Goal: Submit feedback/report problem

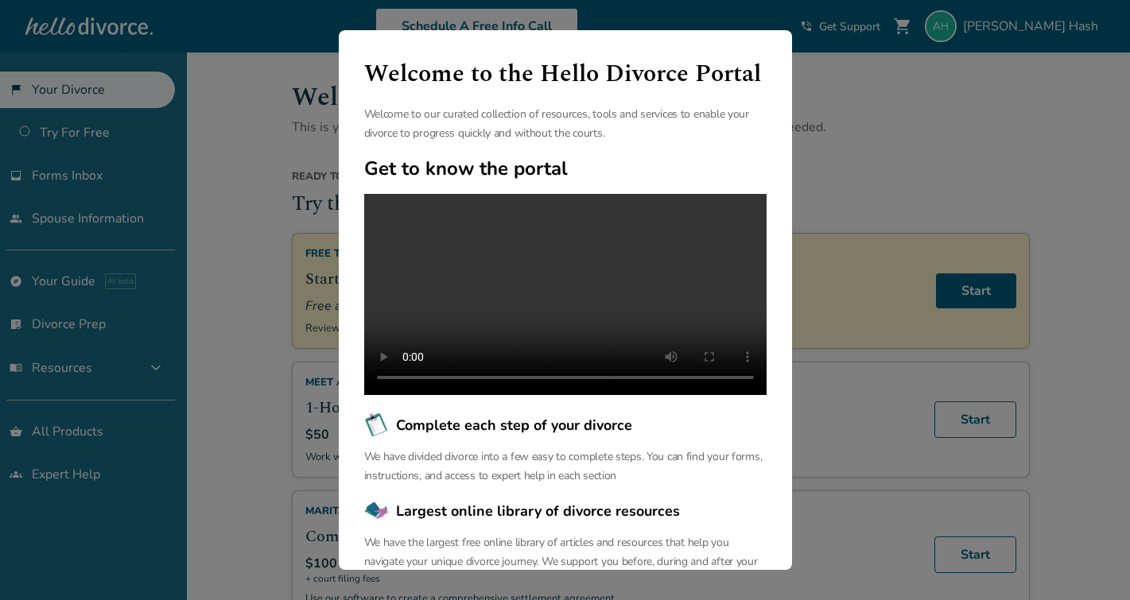
click at [831, 103] on div "Welcome to the Hello Divorce Portal Welcome to our curated collection of resour…" at bounding box center [565, 300] width 1130 height 600
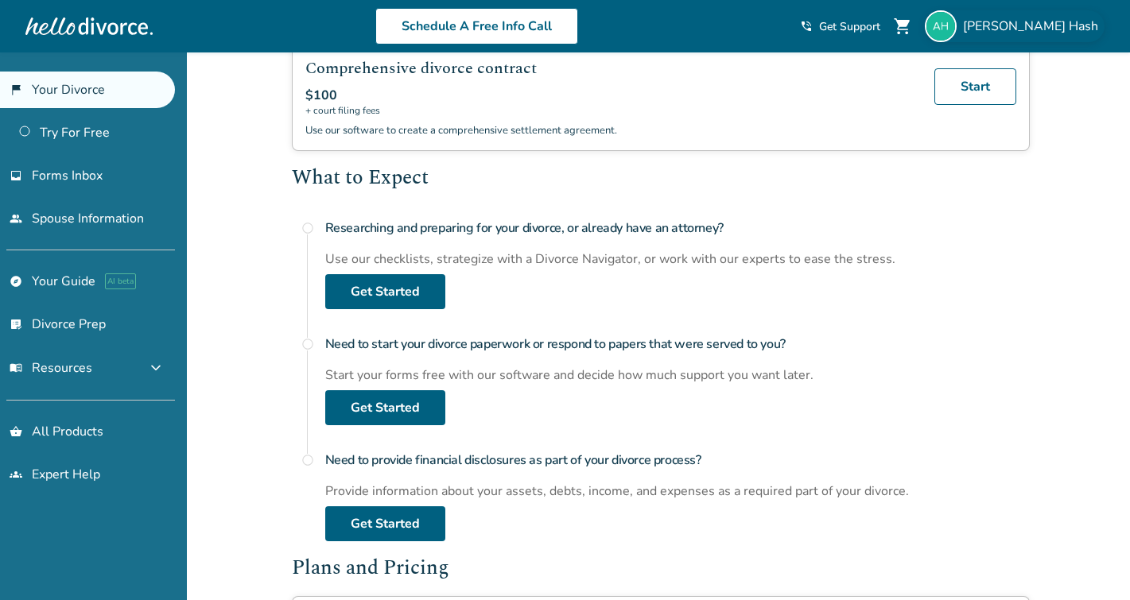
scroll to position [416, 0]
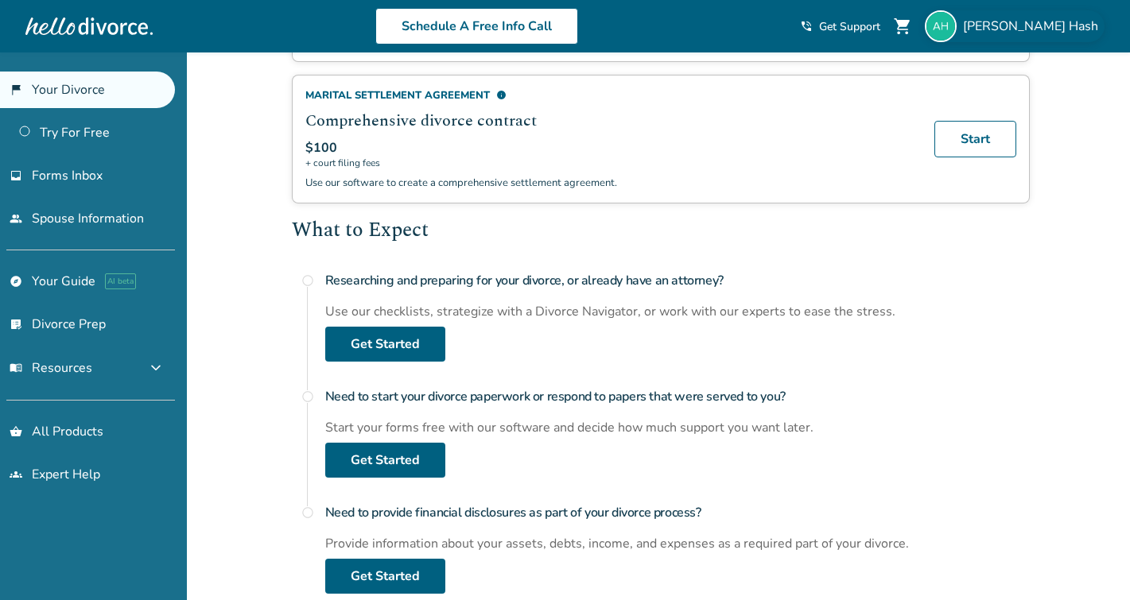
click at [1065, 29] on span "Amy Hash" at bounding box center [1034, 25] width 142 height 17
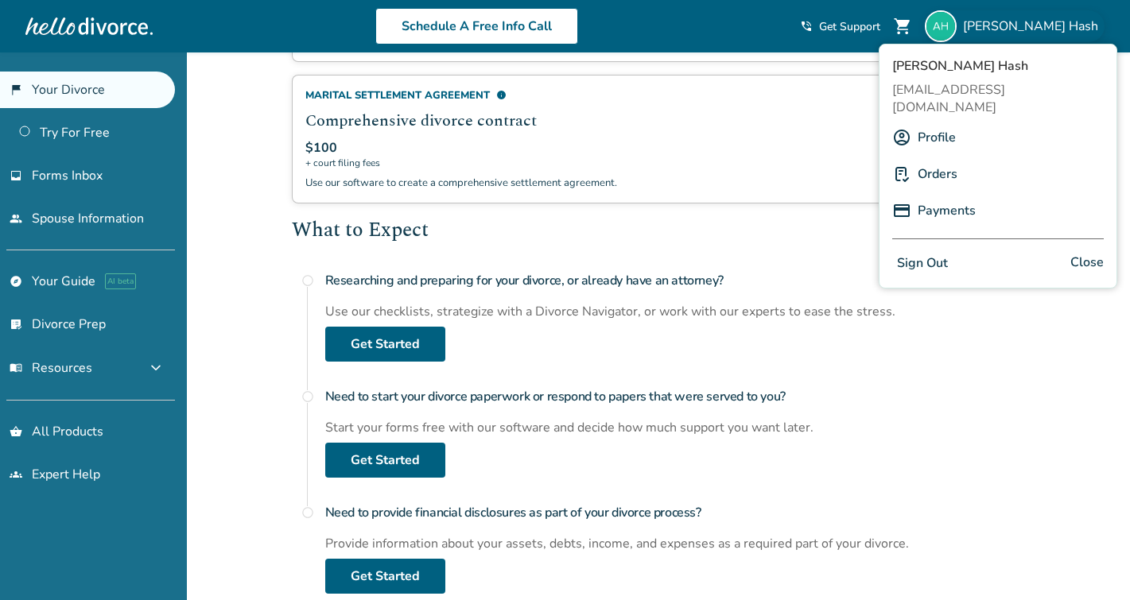
click at [923, 122] on link "Profile" at bounding box center [937, 137] width 38 height 30
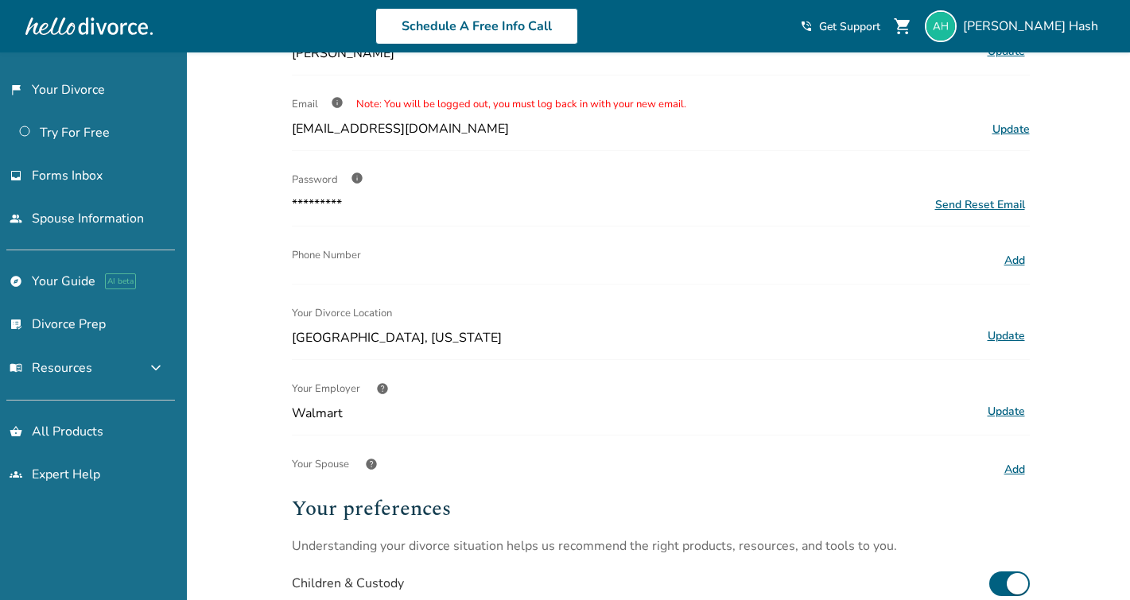
scroll to position [158, 0]
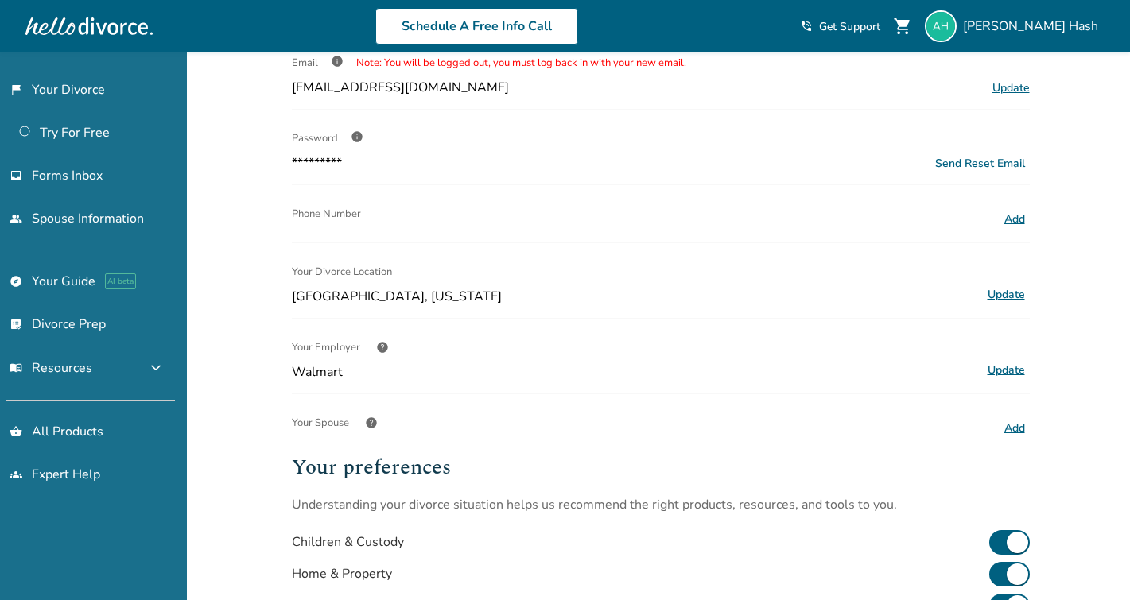
click at [1017, 217] on button "Add" at bounding box center [1014, 219] width 30 height 21
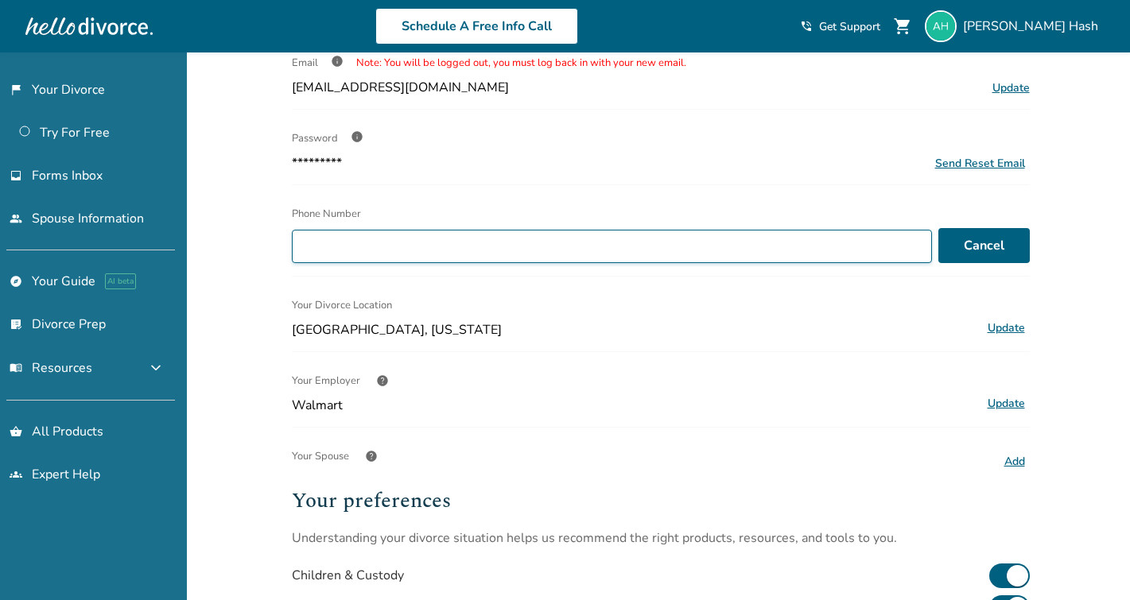
click at [588, 254] on input "Phone Number" at bounding box center [612, 246] width 640 height 33
type input "**********"
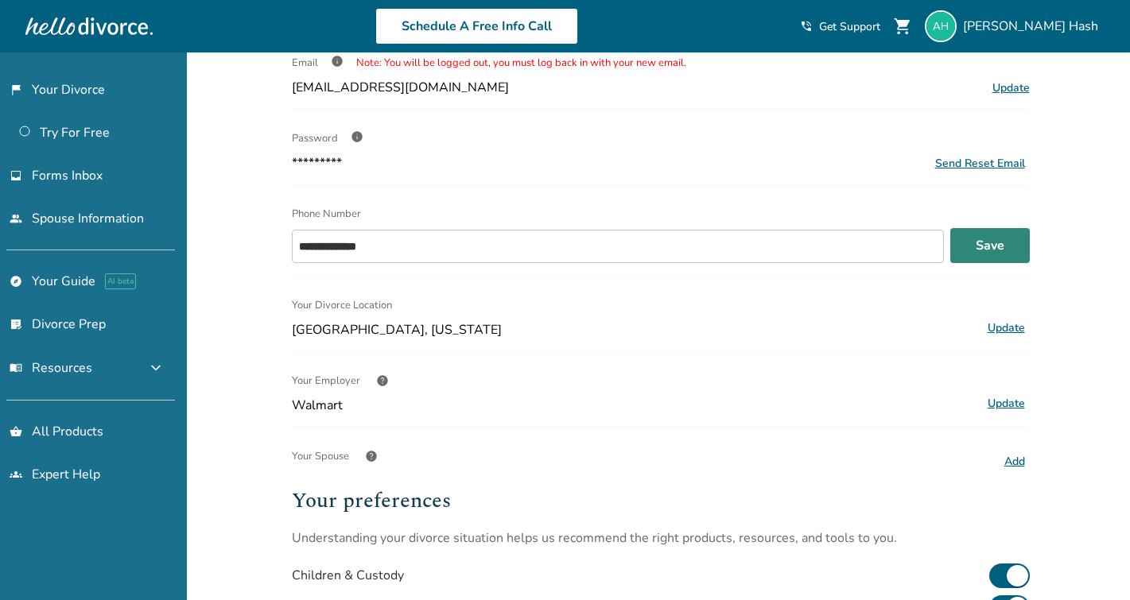
click at [992, 243] on button "Save" at bounding box center [990, 245] width 80 height 35
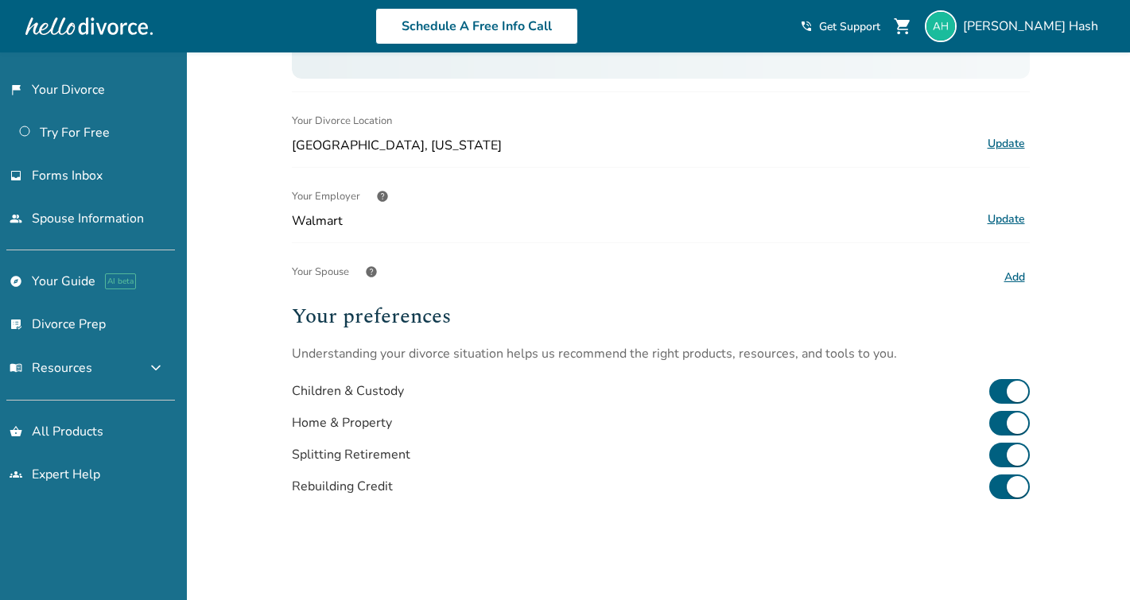
scroll to position [331, 0]
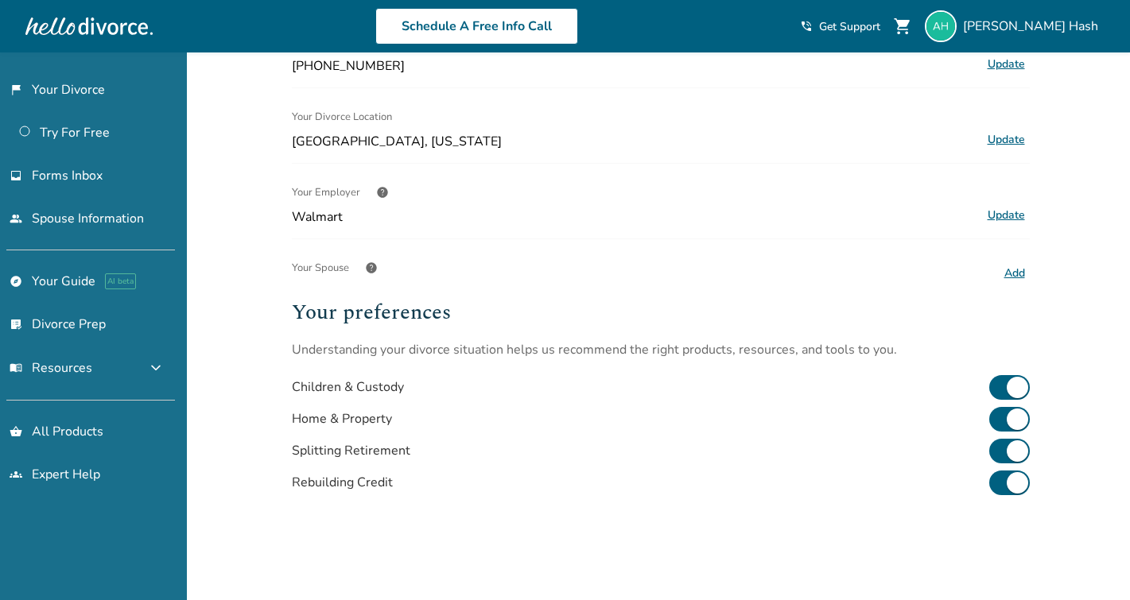
click at [1008, 270] on button "Add" at bounding box center [1014, 273] width 30 height 21
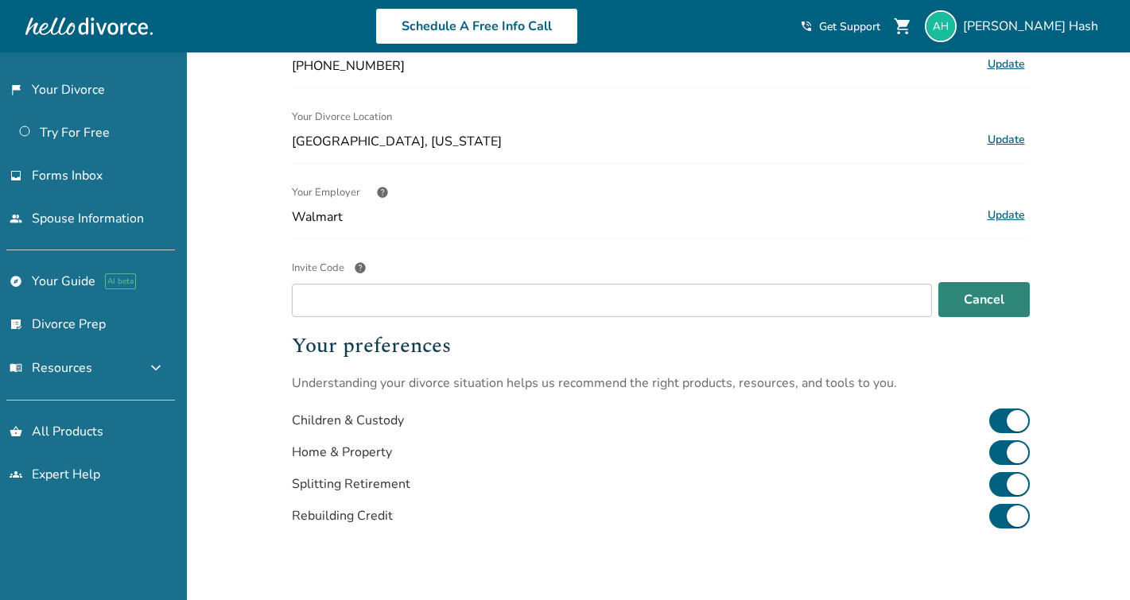
click at [999, 295] on button "Cancel" at bounding box center [983, 299] width 91 height 35
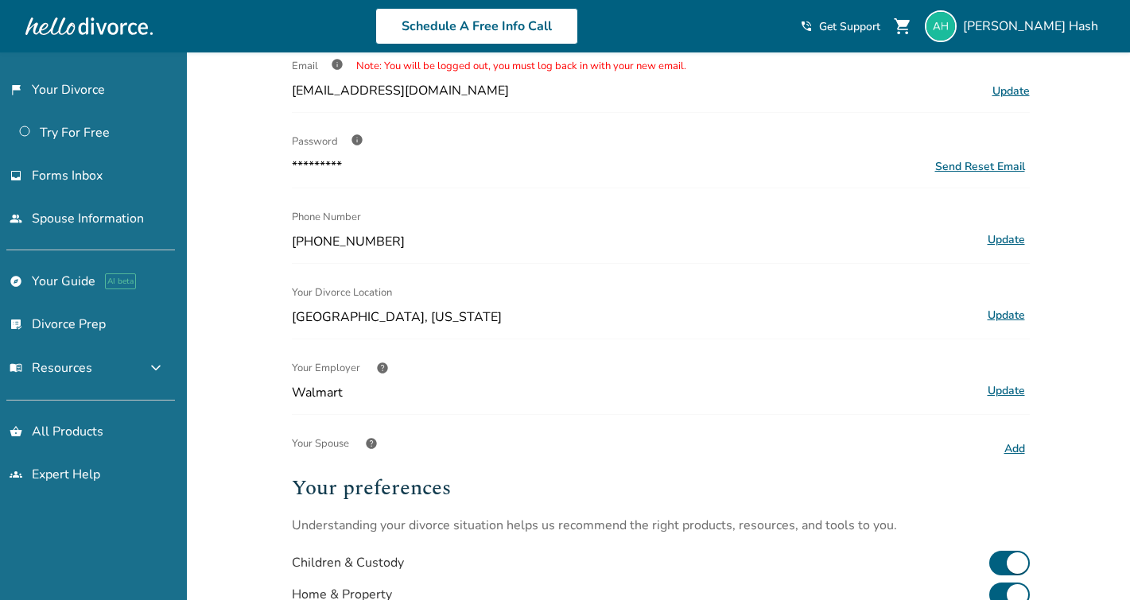
scroll to position [0, 0]
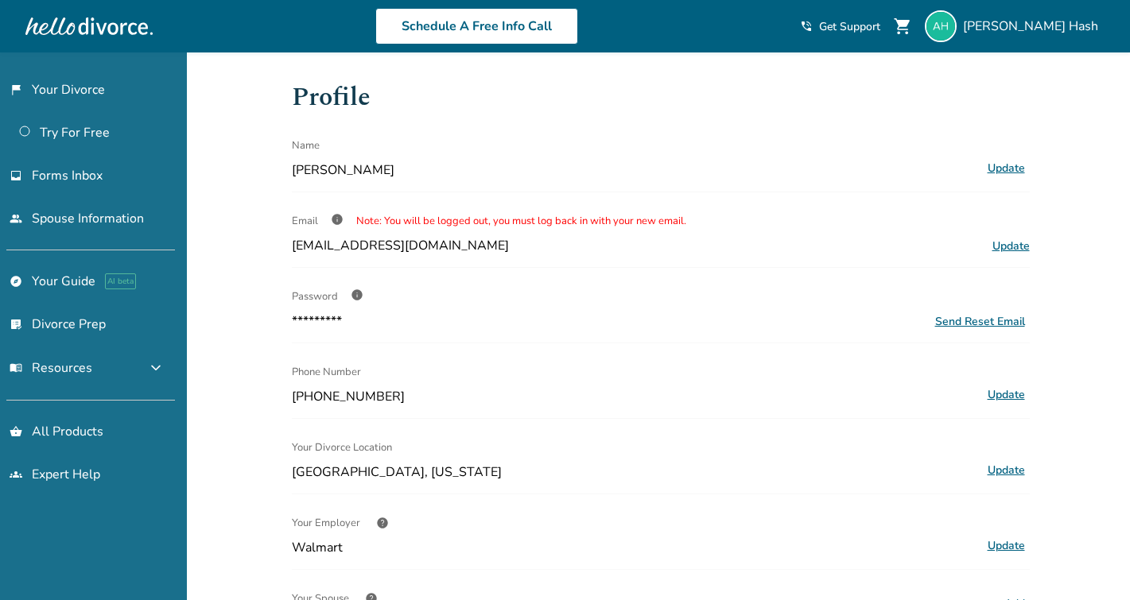
click at [880, 26] on span "Get Support" at bounding box center [849, 26] width 61 height 15
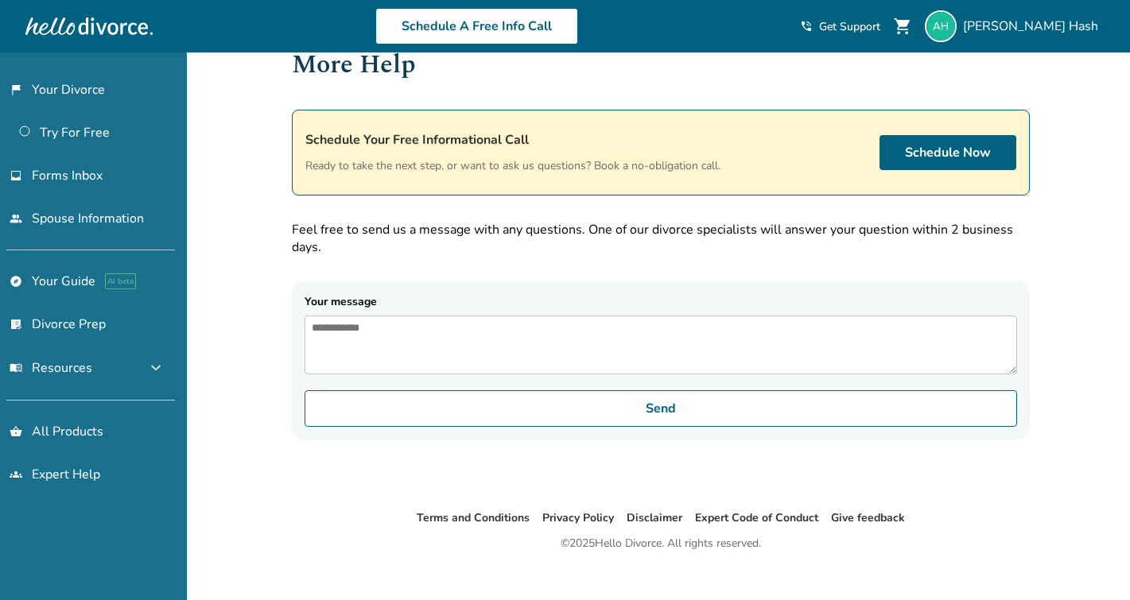
scroll to position [52, 0]
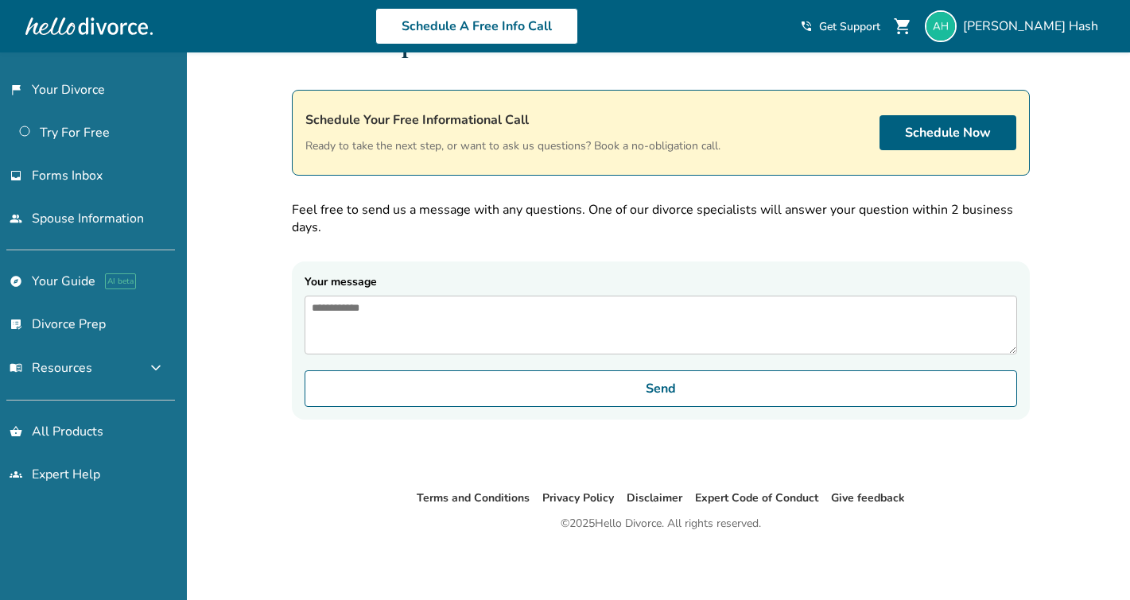
click at [342, 323] on textarea "Your message" at bounding box center [661, 325] width 712 height 59
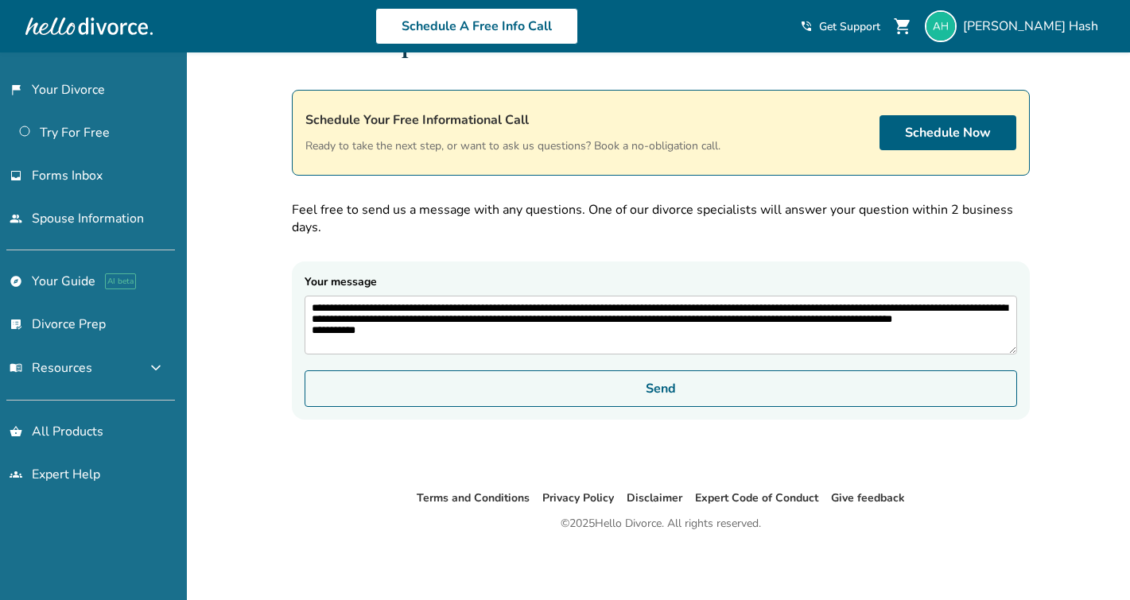
type textarea "**********"
click at [662, 399] on button "Send" at bounding box center [661, 389] width 712 height 37
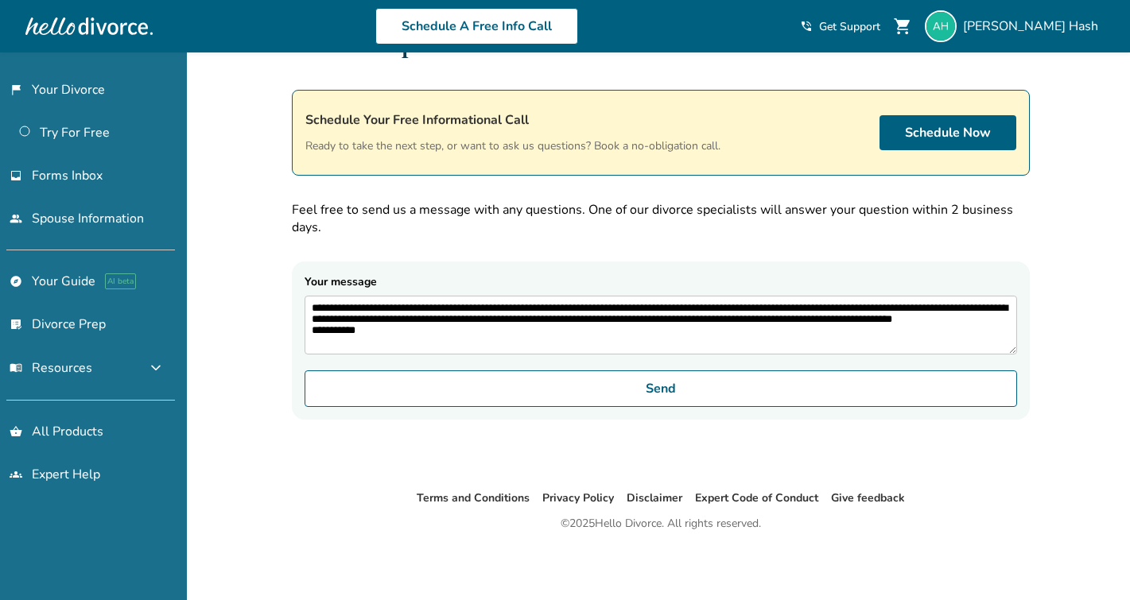
drag, startPoint x: 313, startPoint y: 307, endPoint x: 391, endPoint y: 347, distance: 87.8
click at [391, 347] on textarea "**********" at bounding box center [661, 325] width 712 height 59
click at [712, 273] on form "**********" at bounding box center [661, 341] width 738 height 158
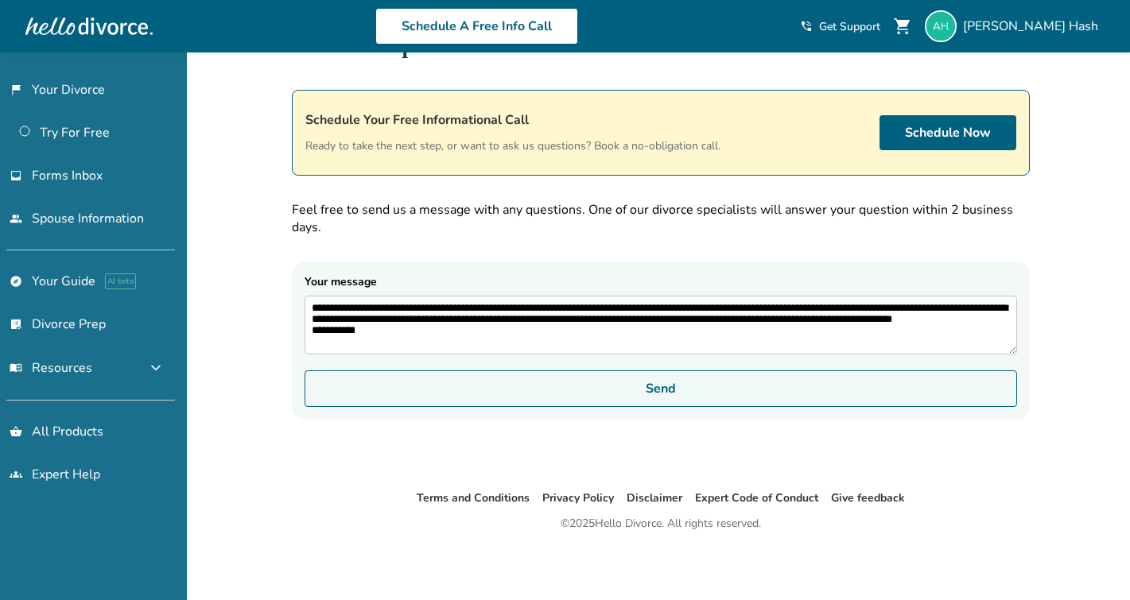
click at [682, 402] on button "Send" at bounding box center [661, 389] width 712 height 37
